Goal: Task Accomplishment & Management: Use online tool/utility

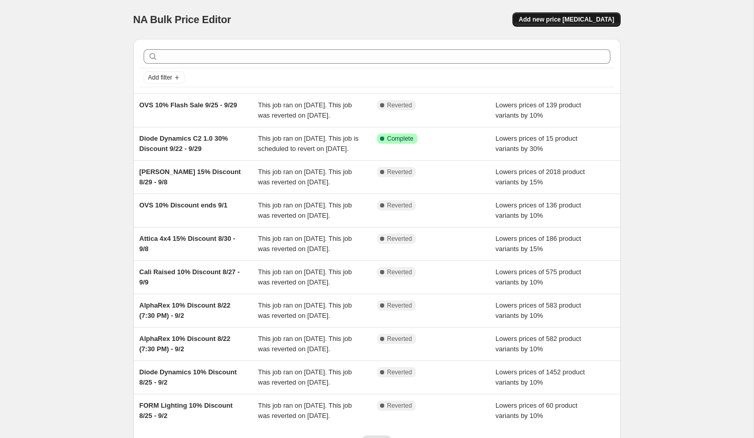
click at [571, 19] on span "Add new price [MEDICAL_DATA]" at bounding box center [566, 19] width 95 height 8
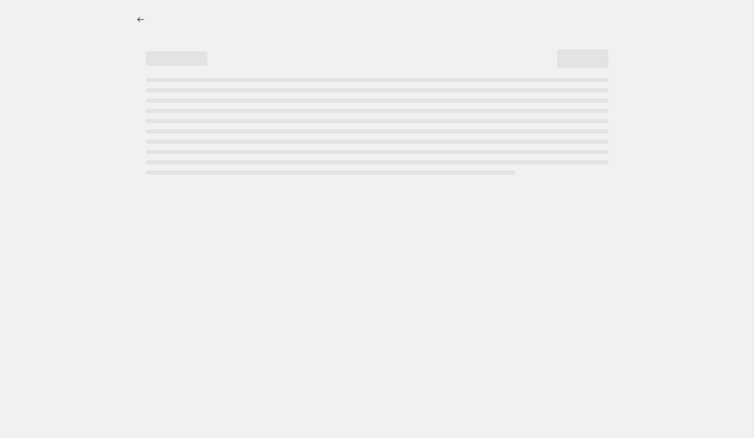
select select "percentage"
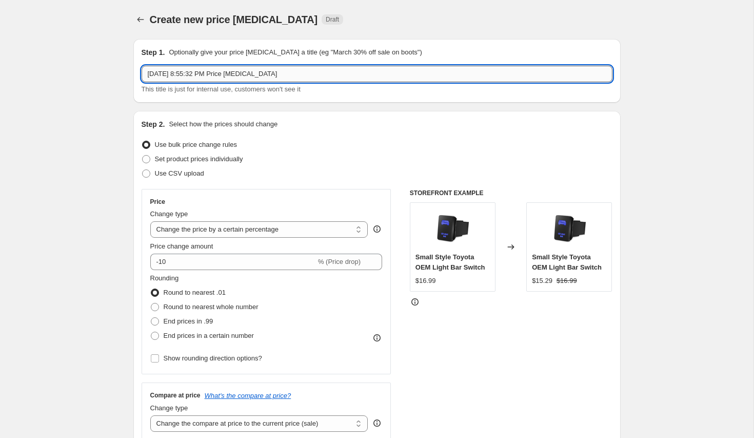
click at [302, 74] on input "Sep 30, 2025 at 8:55:32 PM Price change job" at bounding box center [377, 74] width 471 height 16
paste input "Morimoto Bulbs"
type input "Morimoto Bulbs 20 % Discount 10/1 -"
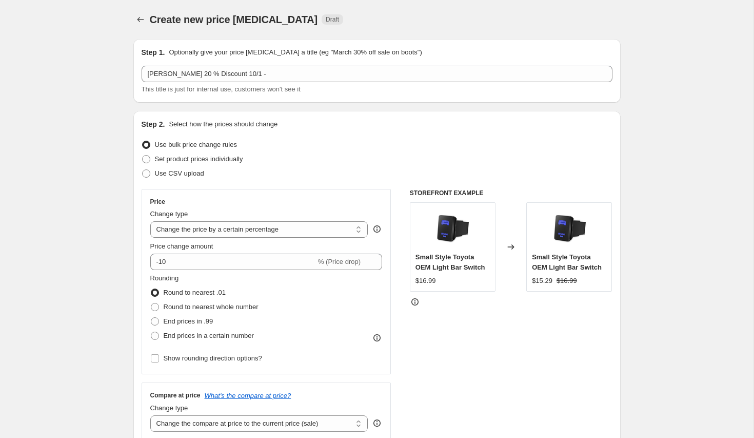
click at [476, 65] on div "Step 1. Optionally give your price change job a title (eg "March 30% off sale o…" at bounding box center [377, 70] width 471 height 47
